Goal: Navigation & Orientation: Find specific page/section

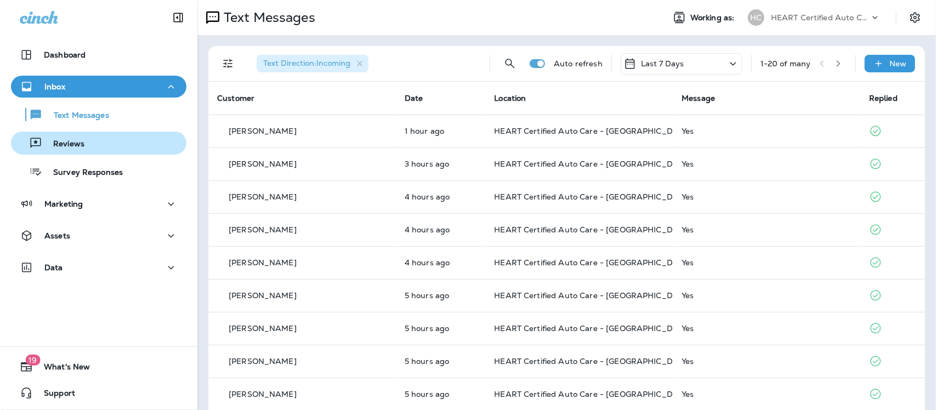
click at [75, 145] on p "Reviews" at bounding box center [63, 144] width 42 height 10
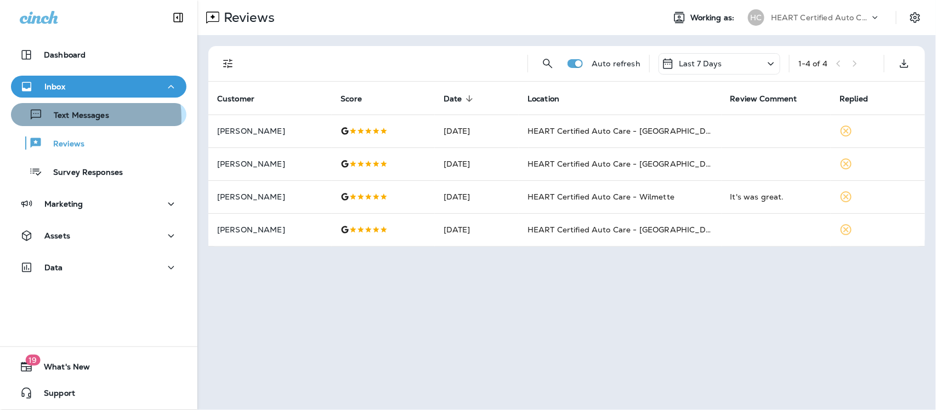
click at [74, 118] on p "Text Messages" at bounding box center [76, 116] width 66 height 10
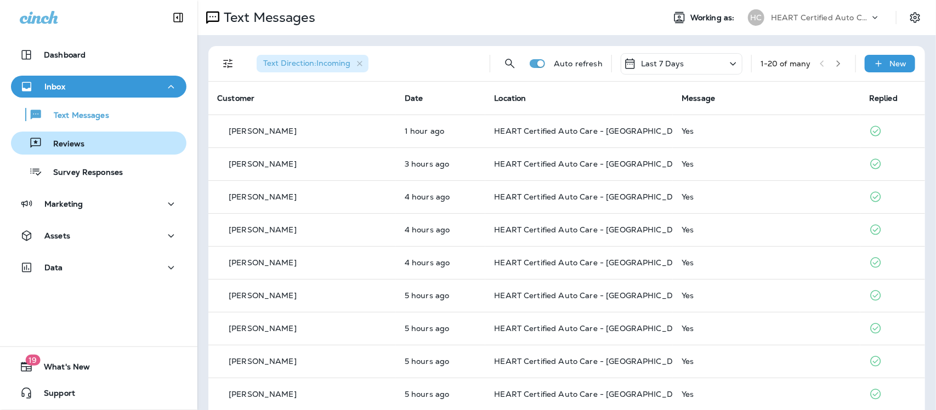
click at [82, 144] on p "Reviews" at bounding box center [63, 144] width 42 height 10
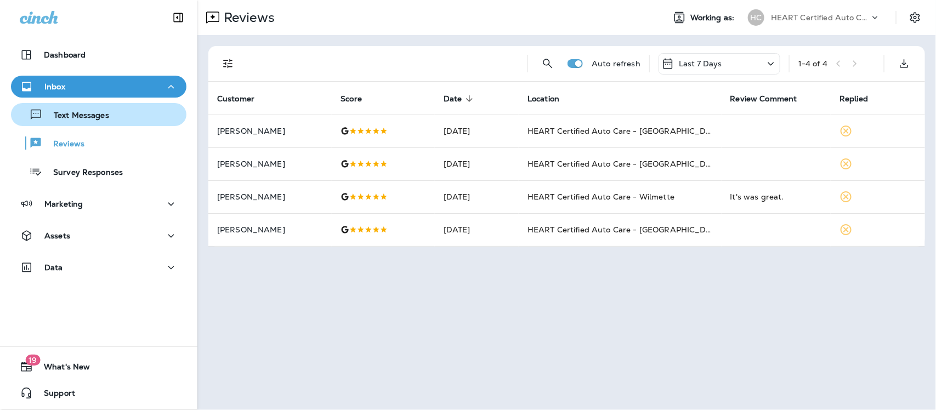
click at [102, 111] on p "Text Messages" at bounding box center [76, 116] width 66 height 10
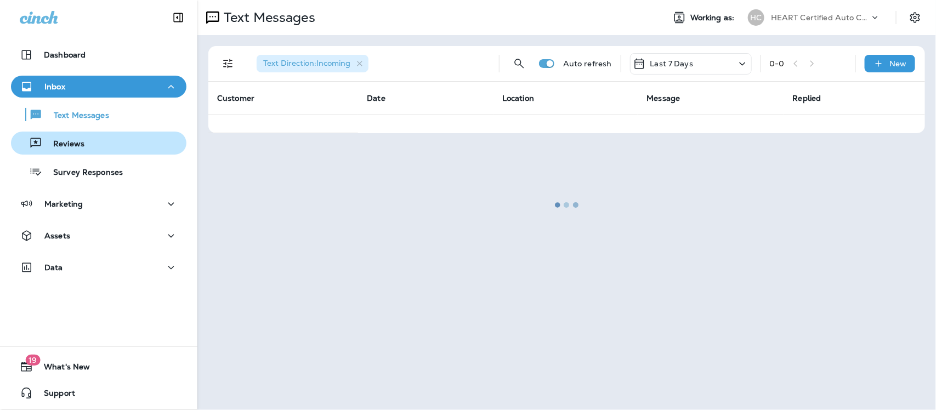
click at [89, 141] on div "Reviews" at bounding box center [98, 143] width 167 height 16
